Goal: Task Accomplishment & Management: Manage account settings

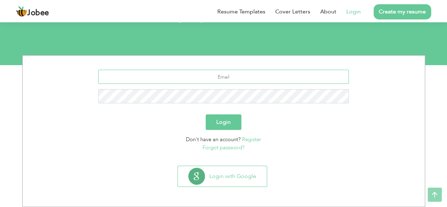
click at [259, 79] on input "text" at bounding box center [223, 77] width 251 height 14
type input "[EMAIL_ADDRESS][DOMAIN_NAME]"
click at [231, 130] on button "Login" at bounding box center [224, 122] width 36 height 16
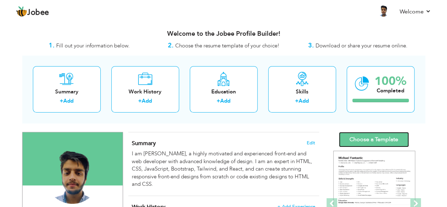
click at [377, 139] on link "Choose a Template" at bounding box center [374, 139] width 70 height 15
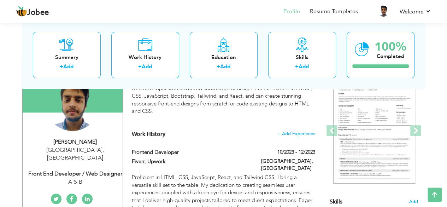
scroll to position [48, 0]
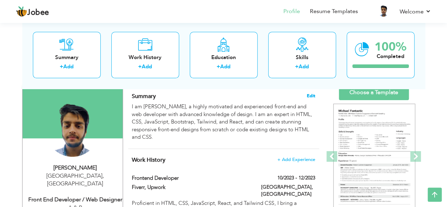
click at [312, 95] on span "Edit" at bounding box center [311, 95] width 8 height 5
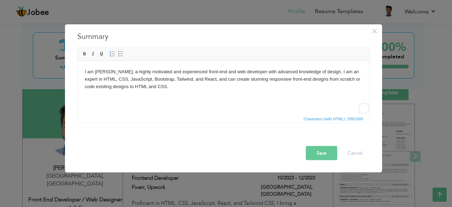
drag, startPoint x: 195, startPoint y: 97, endPoint x: 35, endPoint y: 74, distance: 161.4
click at [77, 74] on html "I am Suleman Khalil, a highly motivated and experienced front-end and web devel…" at bounding box center [223, 79] width 292 height 36
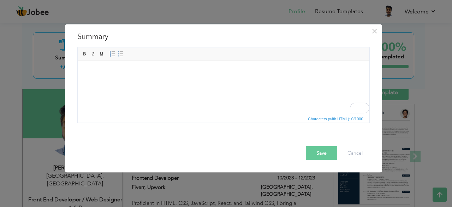
click at [194, 82] on html at bounding box center [223, 72] width 292 height 22
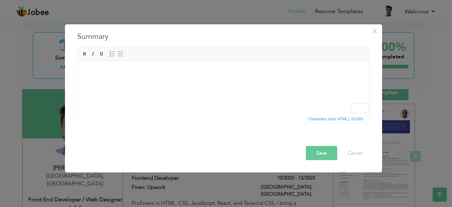
click at [160, 80] on html at bounding box center [223, 72] width 292 height 22
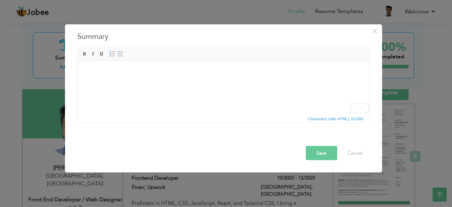
drag, startPoint x: 159, startPoint y: 78, endPoint x: 128, endPoint y: 68, distance: 33.2
click at [128, 68] on body "To enrich screen reader interactions, please activate Accessibility in Grammarl…" at bounding box center [223, 71] width 278 height 7
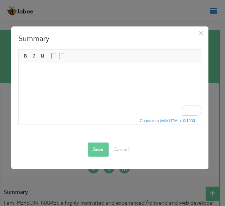
click at [109, 76] on body "To enrich screen reader interactions, please activate Accessibility in Grammarl…" at bounding box center [110, 73] width 169 height 7
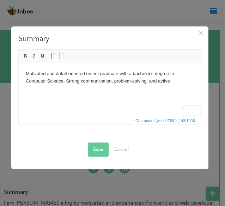
click at [174, 82] on body "Motivated and detail-oriented recent graduate with a bachelor's degree in Compu…" at bounding box center [110, 77] width 169 height 15
click at [126, 89] on body "Motivated and detail-oriented recent graduate with a bachelor's degree in Compu…" at bounding box center [110, 81] width 169 height 22
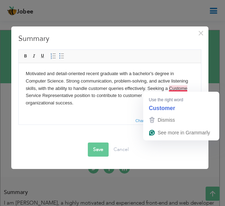
click at [188, 88] on body "Motivated and detail-oriented recent graduate with a bachelor's degree in Compu…" at bounding box center [110, 88] width 169 height 37
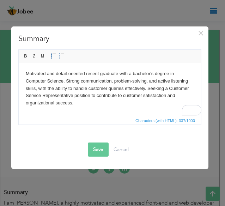
click at [100, 152] on button "Save" at bounding box center [98, 150] width 21 height 14
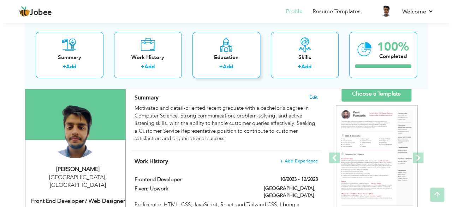
scroll to position [141, 0]
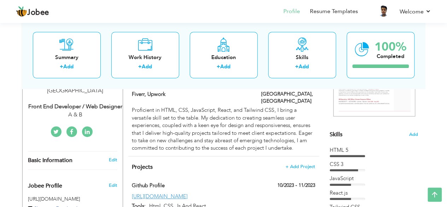
click at [83, 111] on div "A & B" at bounding box center [75, 115] width 95 height 8
type input "Suleman"
type input "Khalil"
type input "03127742657"
select select "number:166"
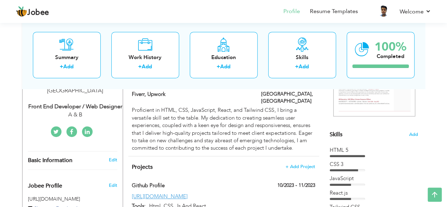
type input "Lahore"
select select "number:2"
type input "A & B"
type input "Front End Developer / Web Designer"
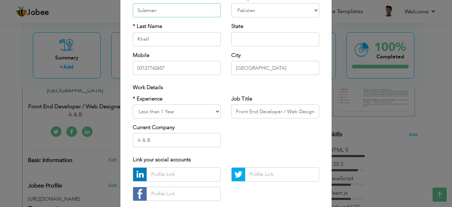
scroll to position [94, 0]
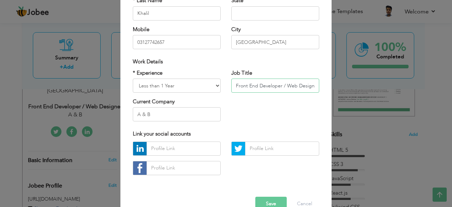
click at [250, 88] on input "Front End Developer / Web Designer" at bounding box center [276, 85] width 88 height 14
drag, startPoint x: 232, startPoint y: 85, endPoint x: 354, endPoint y: 95, distance: 122.0
click at [354, 96] on div "× Profile Contact Information * First Name Suleman * Last Name Khalil" at bounding box center [226, 103] width 452 height 207
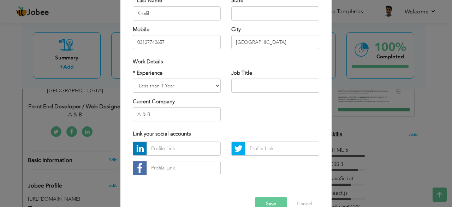
click at [266, 109] on div "* Experience Entry Level Less than 1 Year 1 Year 2 Years 3 Years 4 Years 5 Year…" at bounding box center [226, 98] width 197 height 58
drag, startPoint x: 182, startPoint y: 115, endPoint x: 93, endPoint y: 114, distance: 89.8
click at [94, 114] on div "× Profile Contact Information * First Name Suleman * Last Name Khalil" at bounding box center [226, 103] width 452 height 207
click at [247, 107] on div "* Experience Entry Level Less than 1 Year 1 Year 2 Years 3 Years 4 Years 5 Year…" at bounding box center [226, 98] width 197 height 58
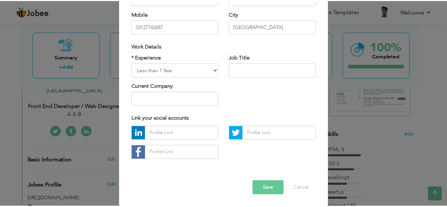
scroll to position [110, 0]
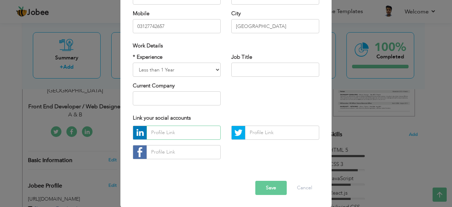
click at [208, 131] on input "text" at bounding box center [184, 132] width 74 height 14
click at [263, 186] on button "Save" at bounding box center [271, 188] width 31 height 14
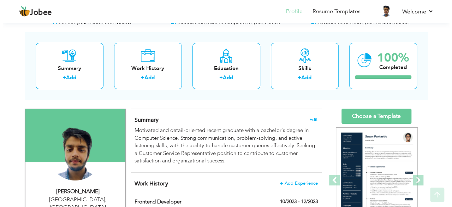
scroll to position [94, 0]
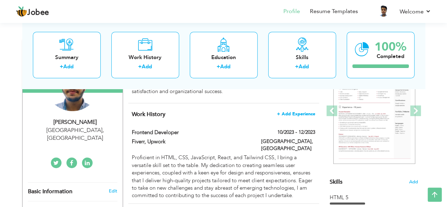
click at [291, 112] on span "+ Add Experience" at bounding box center [296, 113] width 38 height 5
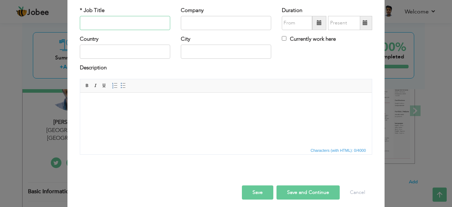
scroll to position [45, 0]
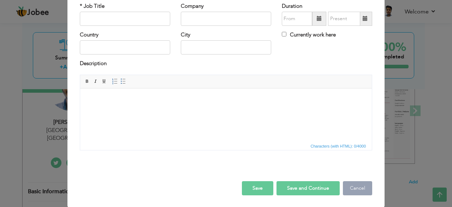
click at [358, 189] on button "Cancel" at bounding box center [357, 188] width 29 height 14
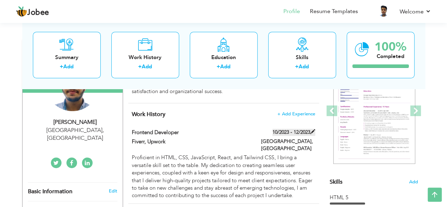
click at [310, 130] on span at bounding box center [312, 131] width 5 height 5
type input "Frontend Developer"
type input "Fiverr, Upwork"
type input "10/2023"
type input "12/2023"
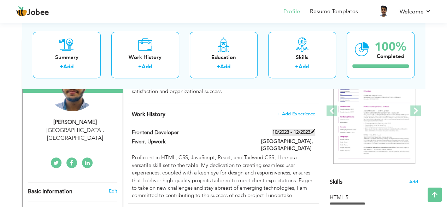
type input "Pakistan"
type input "Lahore"
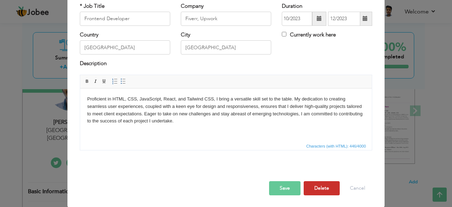
click at [322, 186] on button "Delete" at bounding box center [322, 188] width 36 height 14
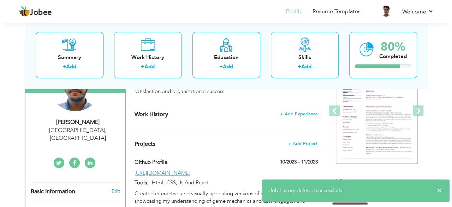
scroll to position [141, 0]
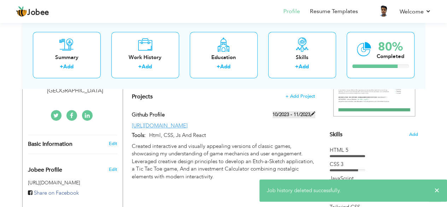
click at [312, 113] on span at bounding box center [312, 113] width 5 height 5
type input "Github Profile"
type input "10/2023"
type input "11/2023"
type input "https://github.com/suleman42244"
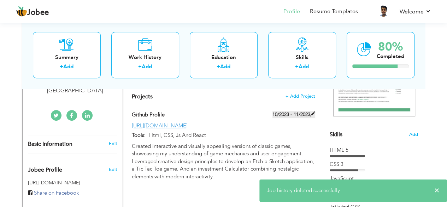
type input "Html, CSS, Js And React"
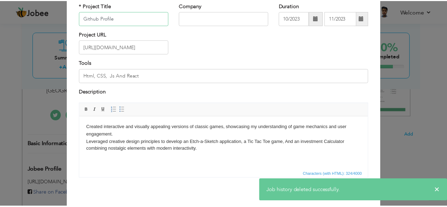
scroll to position [74, 0]
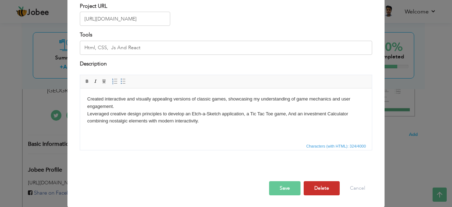
click at [321, 187] on button "Delete" at bounding box center [322, 188] width 36 height 14
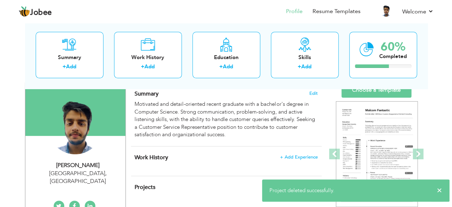
scroll to position [94, 0]
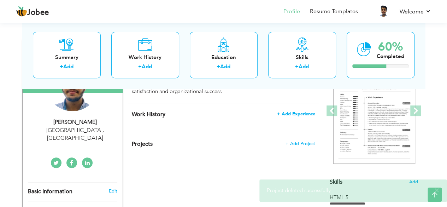
click at [290, 114] on span "+ Add Experience" at bounding box center [296, 113] width 38 height 5
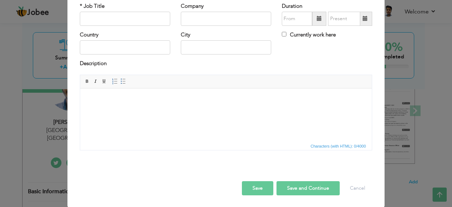
scroll to position [0, 0]
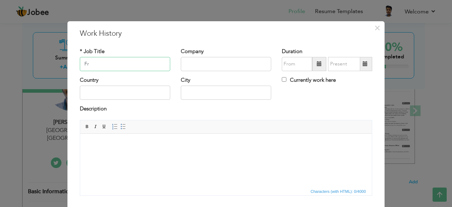
type input "F"
type input "Intern"
click at [206, 64] on input "text" at bounding box center [226, 64] width 90 height 14
type input "Codesoft"
click at [317, 62] on span at bounding box center [319, 63] width 5 height 5
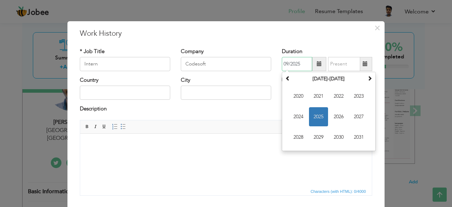
click at [316, 117] on span "2025" at bounding box center [318, 116] width 19 height 19
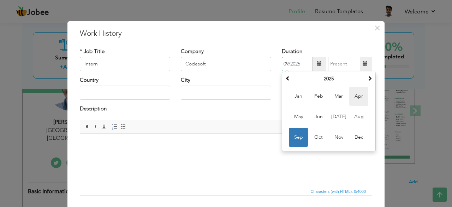
click at [351, 98] on span "Apr" at bounding box center [359, 96] width 19 height 19
type input "04/2025"
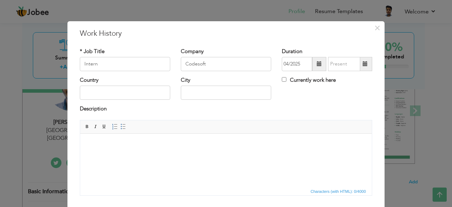
click at [364, 66] on span at bounding box center [365, 63] width 5 height 5
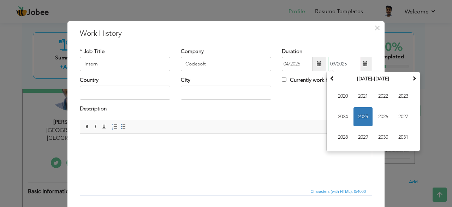
click at [355, 111] on span "2025" at bounding box center [363, 116] width 19 height 19
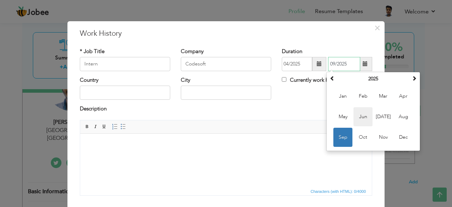
click at [365, 117] on span "Jun" at bounding box center [363, 116] width 19 height 19
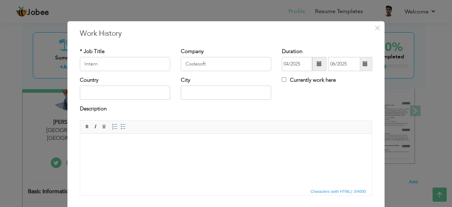
click at [317, 61] on span at bounding box center [319, 63] width 5 height 5
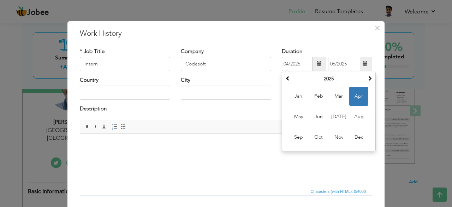
click at [363, 63] on span at bounding box center [365, 63] width 5 height 5
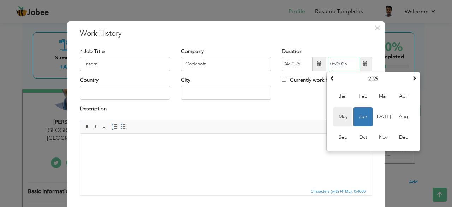
click at [339, 113] on span "May" at bounding box center [343, 116] width 19 height 19
type input "05/2025"
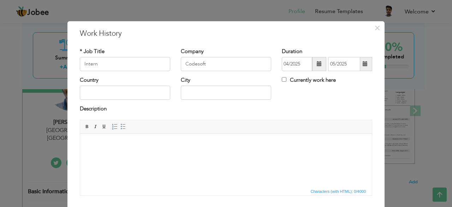
click at [331, 113] on div "Description" at bounding box center [226, 109] width 293 height 9
click at [128, 140] on html at bounding box center [226, 144] width 292 height 22
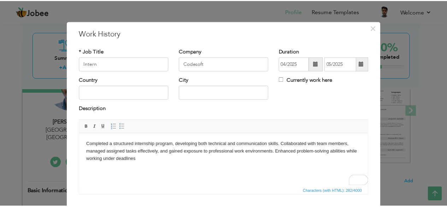
scroll to position [45, 0]
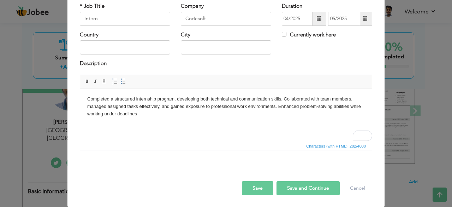
click at [251, 191] on button "Save" at bounding box center [257, 188] width 31 height 14
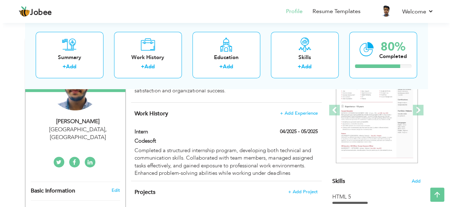
scroll to position [94, 0]
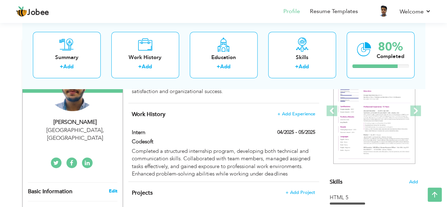
click at [115, 188] on link "Edit" at bounding box center [113, 191] width 8 height 6
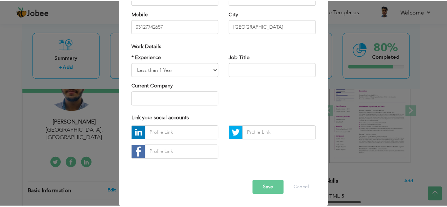
scroll to position [0, 0]
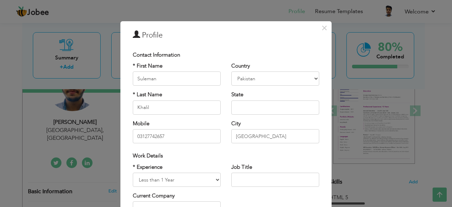
click at [94, 149] on div "× Profile Contact Information * First Name Suleman * Last Name Khalil" at bounding box center [226, 103] width 452 height 207
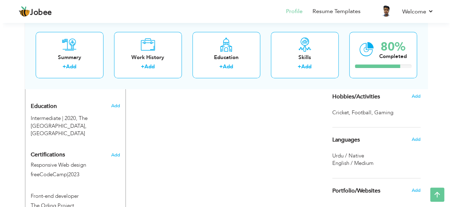
scroll to position [235, 0]
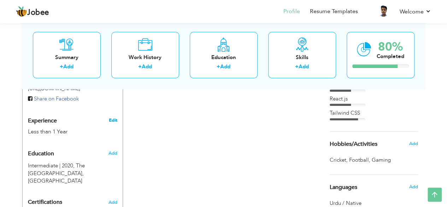
click at [114, 117] on link "Edit" at bounding box center [113, 120] width 8 height 6
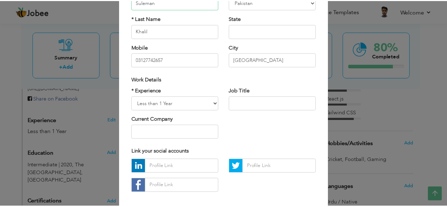
scroll to position [94, 0]
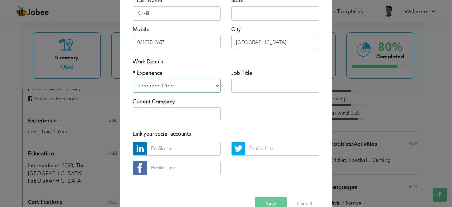
click at [212, 86] on select "Entry Level Less than 1 Year 1 Year 2 Years 3 Years 4 Years 5 Years 6 Years 7 Y…" at bounding box center [177, 85] width 88 height 14
select select "number:1"
click at [133, 78] on select "Entry Level Less than 1 Year 1 Year 2 Years 3 Years 4 Years 5 Years 6 Years 7 Y…" at bounding box center [177, 85] width 88 height 14
click at [259, 197] on button "Save" at bounding box center [271, 204] width 31 height 14
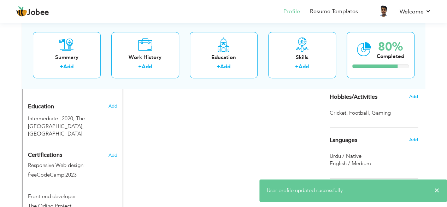
scroll to position [283, 0]
click at [112, 102] on span "Add" at bounding box center [112, 105] width 9 height 6
radio input "true"
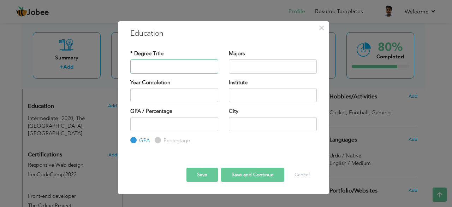
click at [186, 65] on input "text" at bounding box center [174, 66] width 88 height 14
type input "Computer Science"
type input "2025"
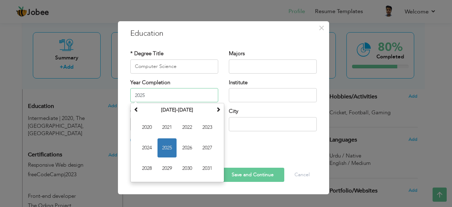
click at [191, 91] on input "2025" at bounding box center [174, 95] width 88 height 14
click at [164, 147] on span "2025" at bounding box center [167, 147] width 19 height 19
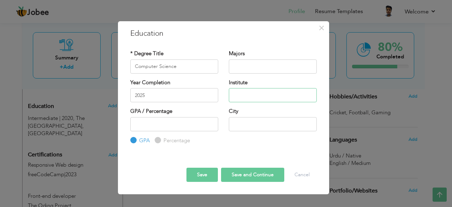
click at [260, 94] on input "text" at bounding box center [273, 95] width 88 height 14
type input "Virtual University of Pakistan"
click at [261, 128] on input "text" at bounding box center [273, 124] width 88 height 14
type input "Lahore"
click at [208, 171] on button "Save" at bounding box center [202, 175] width 31 height 14
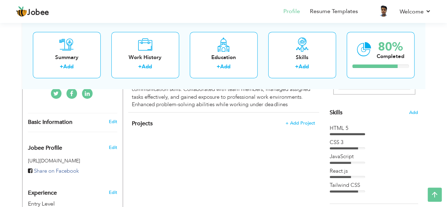
scroll to position [141, 0]
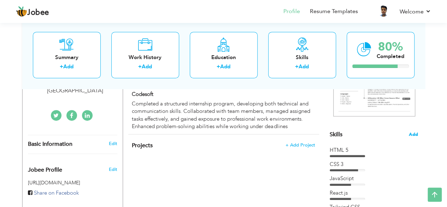
click at [414, 132] on span "Add" at bounding box center [413, 134] width 9 height 7
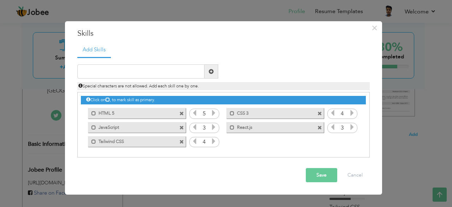
click at [183, 113] on span at bounding box center [182, 113] width 5 height 5
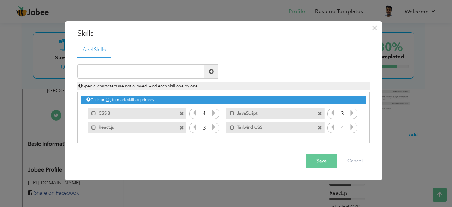
click at [182, 113] on span at bounding box center [182, 113] width 5 height 5
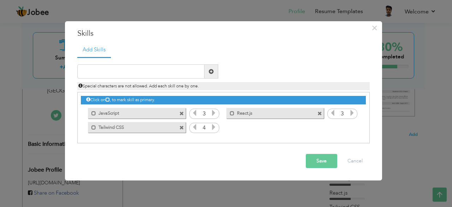
click at [182, 113] on span at bounding box center [182, 113] width 5 height 5
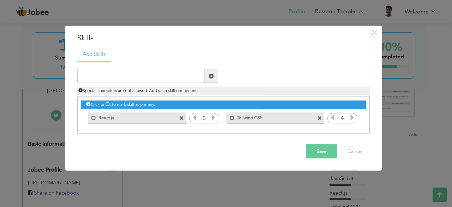
click at [182, 113] on span at bounding box center [183, 115] width 6 height 7
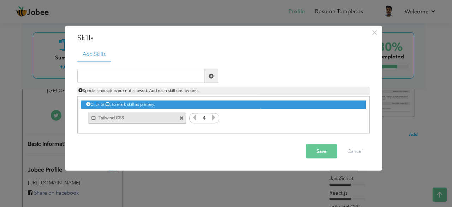
click at [182, 113] on span at bounding box center [183, 115] width 6 height 7
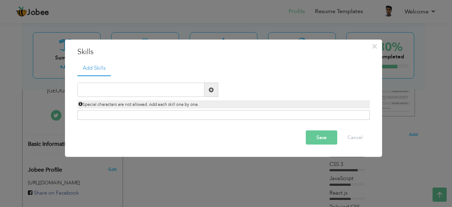
click at [182, 113] on div "Click on , to mark skill as primary." at bounding box center [223, 115] width 293 height 10
click at [194, 113] on div "Click on , to mark skill as primary." at bounding box center [223, 115] width 293 height 10
click at [210, 87] on span at bounding box center [211, 89] width 5 height 5
paste input "Excellent verbal and written communication"
type input "Excellent verbal and written communication"
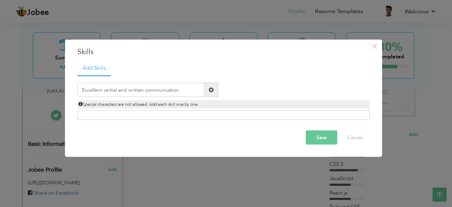
click at [324, 135] on button "Save" at bounding box center [321, 137] width 31 height 14
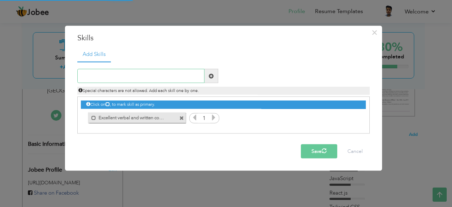
click at [172, 76] on input "text" at bounding box center [140, 76] width 127 height 14
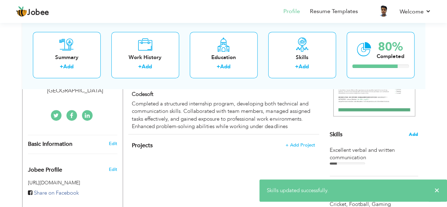
click at [414, 135] on span "Add" at bounding box center [413, 134] width 9 height 7
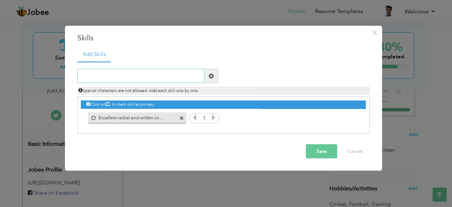
paste input "Active listening and empathy"
type input "Active listening and empathy"
click at [213, 75] on span at bounding box center [211, 75] width 5 height 5
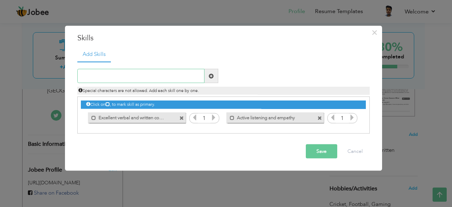
click at [143, 76] on input "text" at bounding box center [140, 76] width 127 height 14
paste input "Problem-solving and conflict resolution"
type input "Problem-solving and conflict resolution"
click at [215, 77] on span at bounding box center [212, 76] width 14 height 14
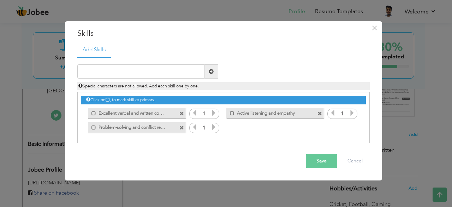
click at [162, 63] on div "Duplicate entry" at bounding box center [223, 100] width 293 height 87
click at [162, 70] on input "text" at bounding box center [140, 71] width 127 height 14
paste input "Time management and multitasking"
type input "Time management and multitasking"
click at [215, 75] on span at bounding box center [212, 71] width 14 height 14
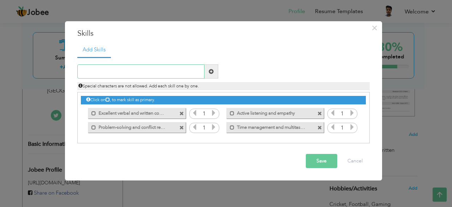
click at [171, 73] on input "text" at bounding box center [140, 71] width 127 height 14
paste input "Technical knowledge of computer"
type input "Technical knowledge of computer"
click at [209, 70] on span at bounding box center [211, 71] width 5 height 5
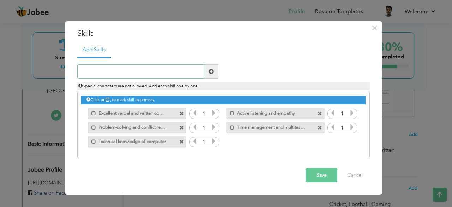
click at [176, 72] on input "text" at bounding box center [140, 71] width 127 height 14
paste input "eam collaboration"
type input "eam collaboration"
click at [323, 177] on button "Save" at bounding box center [321, 175] width 31 height 14
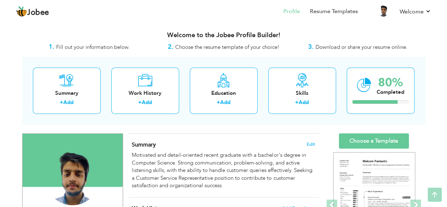
scroll to position [0, 0]
click at [335, 12] on link "Resume Templates" at bounding box center [334, 11] width 48 height 8
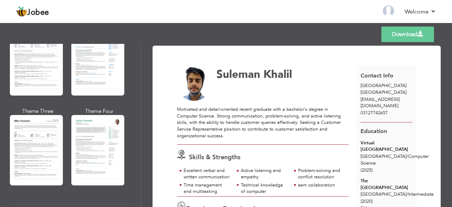
scroll to position [565, 0]
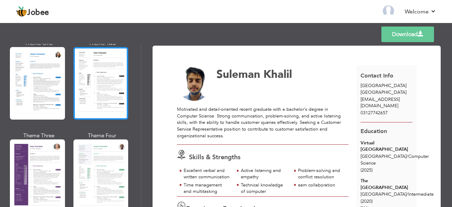
click at [102, 88] on div at bounding box center [101, 83] width 55 height 72
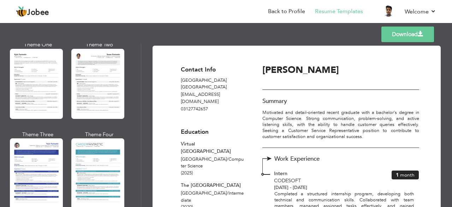
scroll to position [1278, 0]
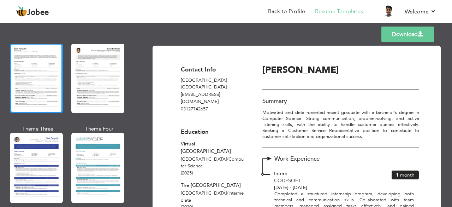
click at [33, 75] on div at bounding box center [36, 78] width 53 height 70
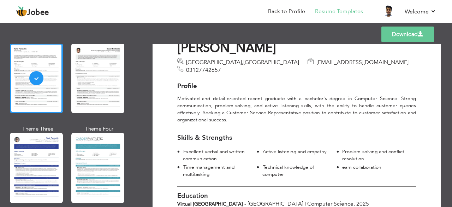
scroll to position [0, 0]
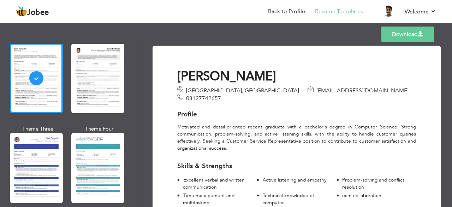
click at [401, 36] on link "Download" at bounding box center [408, 35] width 53 height 16
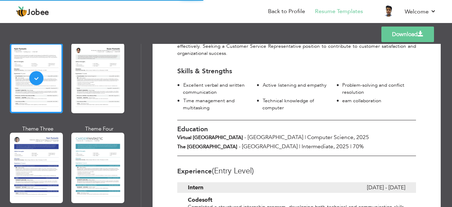
scroll to position [94, 0]
